Goal: Check status: Check status

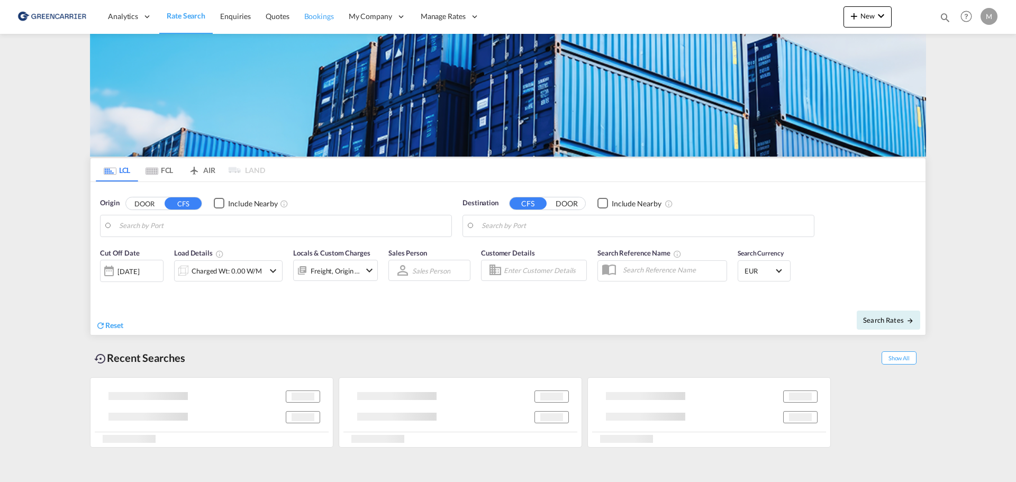
click at [314, 17] on span "Bookings" at bounding box center [319, 16] width 30 height 9
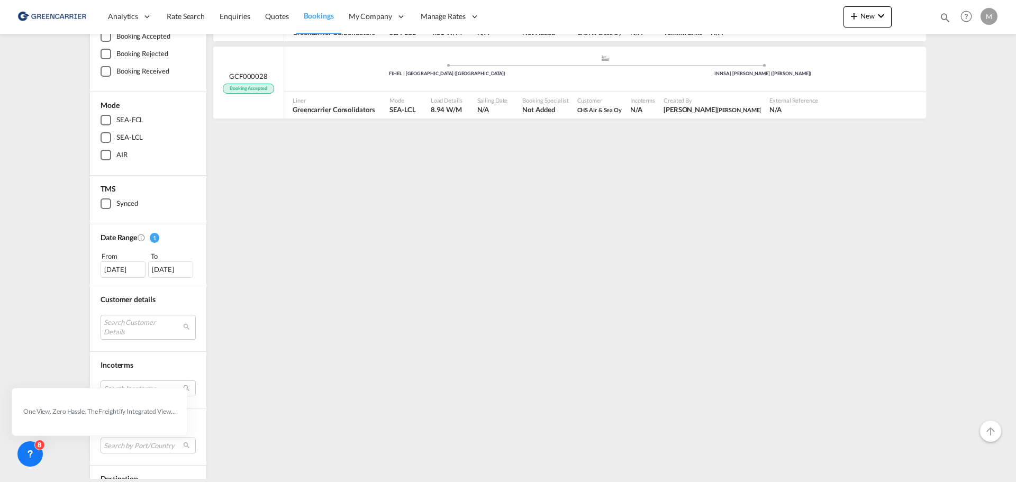
scroll to position [159, 0]
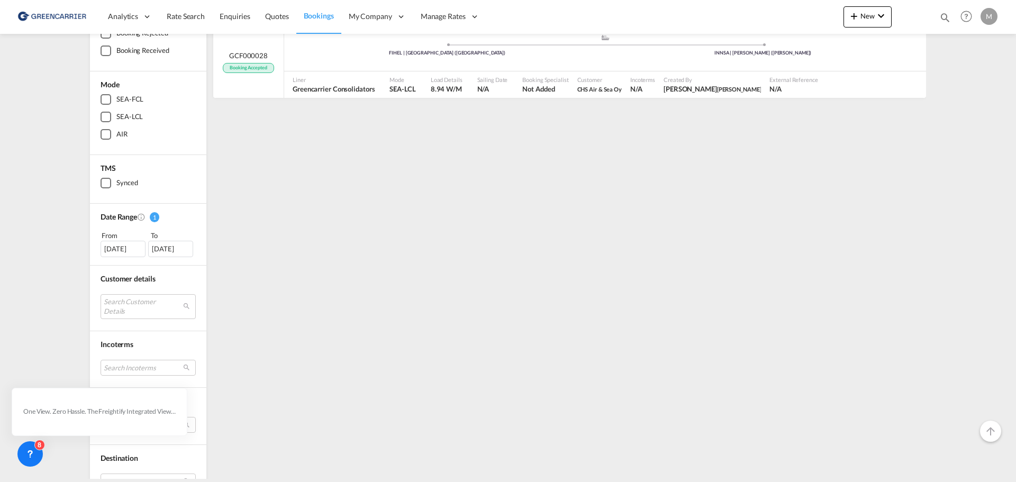
click at [112, 248] on div "[DATE]" at bounding box center [122, 249] width 45 height 16
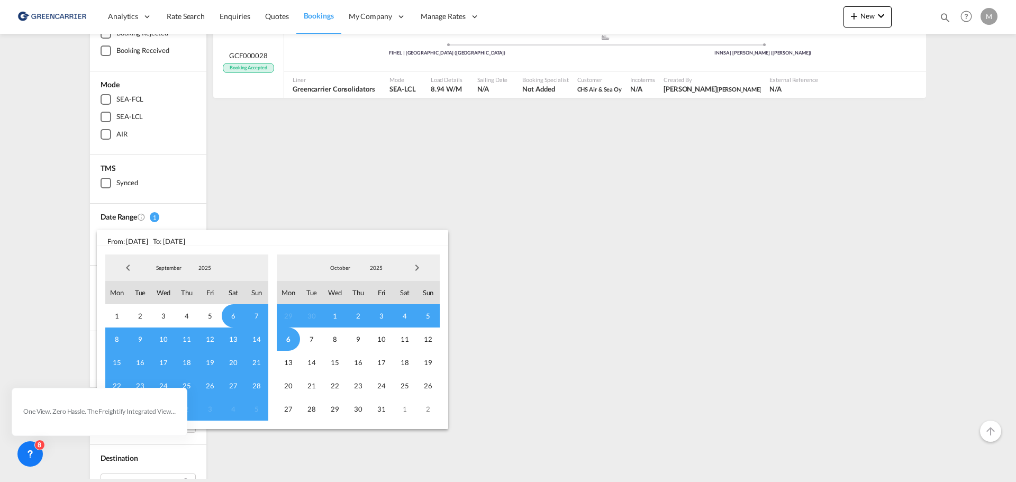
click at [123, 268] on span "Previous Month" at bounding box center [127, 267] width 21 height 21
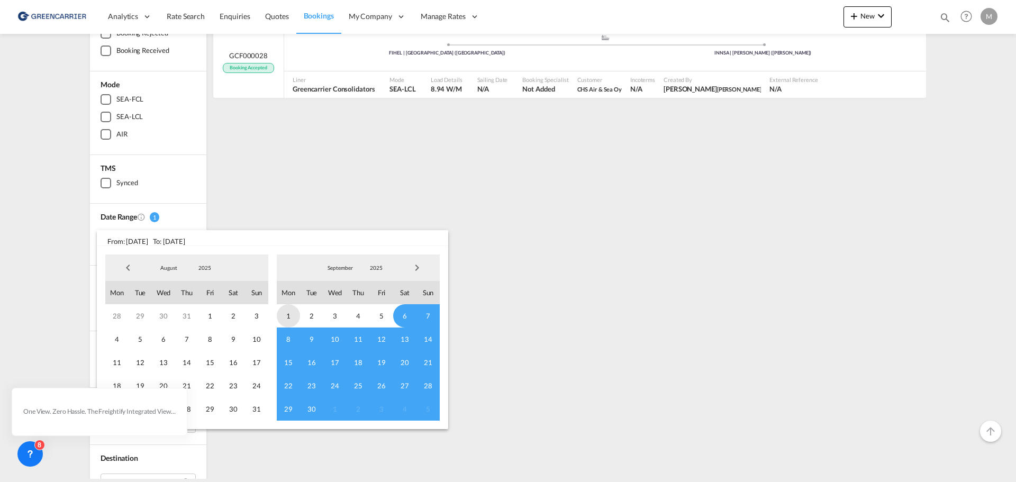
click at [287, 318] on span "1" at bounding box center [288, 315] width 23 height 23
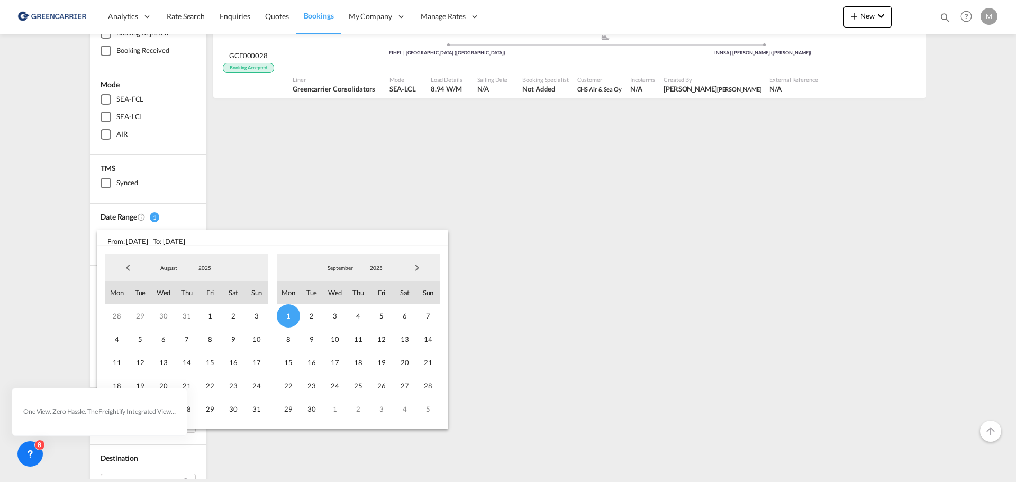
click at [313, 415] on span "30" at bounding box center [311, 408] width 23 height 23
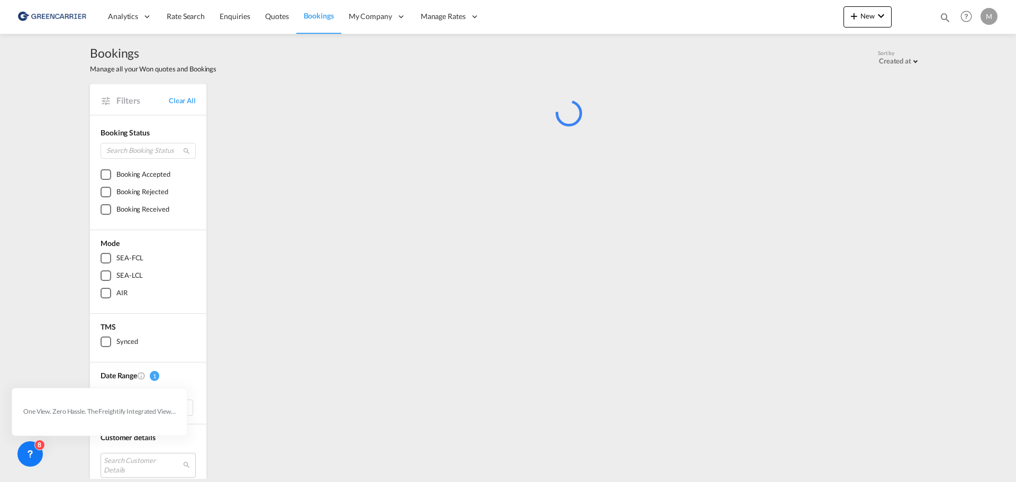
scroll to position [0, 0]
